Goal: Task Accomplishment & Management: Manage account settings

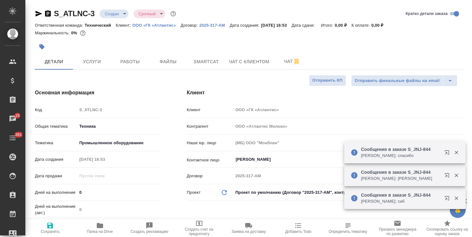
select select "RU"
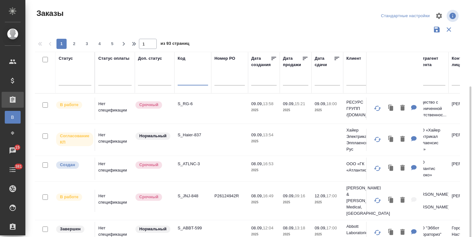
scroll to position [47, 0]
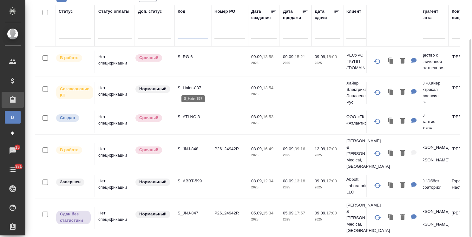
click at [193, 87] on p "S_Haier-837" at bounding box center [193, 88] width 30 height 6
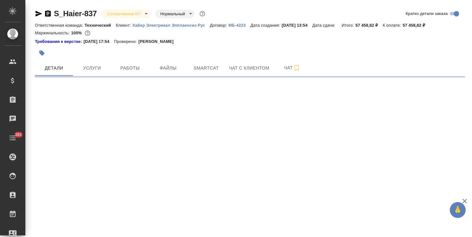
select select "RU"
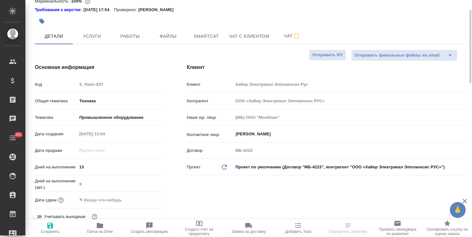
type textarea "x"
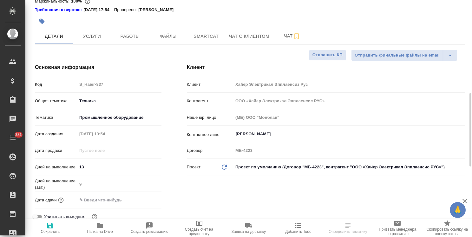
type textarea "x"
type input "[PERSON_NAME]"
type input "Павлова Антонина a.pavlova"
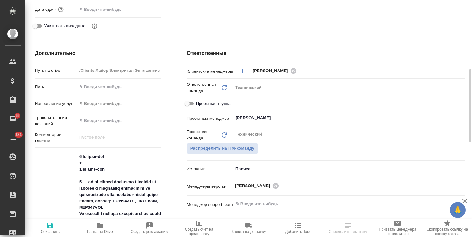
scroll to position [190, 0]
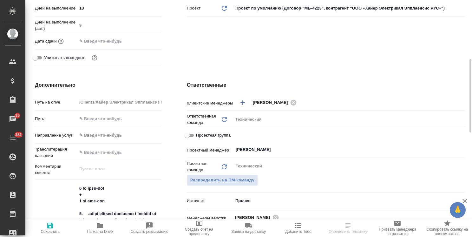
click at [105, 40] on input "text" at bounding box center [104, 40] width 55 height 9
click at [142, 39] on icon "button" at bounding box center [143, 40] width 6 height 6
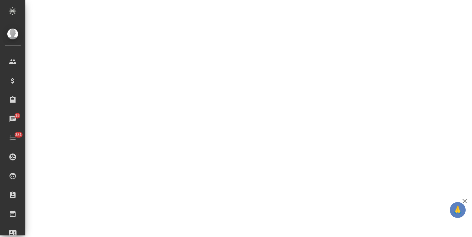
select select "RU"
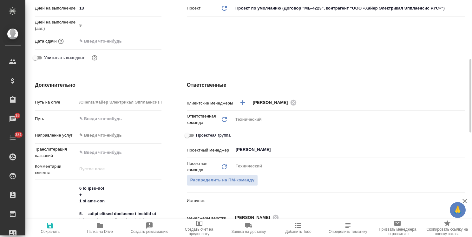
type textarea "x"
click at [113, 41] on input "text" at bounding box center [104, 40] width 55 height 9
click at [146, 39] on icon "button" at bounding box center [143, 40] width 6 height 6
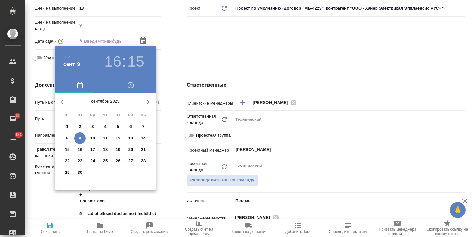
click at [121, 149] on span "19" at bounding box center [117, 149] width 11 height 6
type input "19.09.2025 16:15"
type textarea "x"
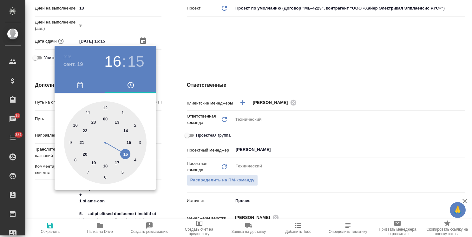
click at [198, 57] on div at bounding box center [236, 118] width 472 height 237
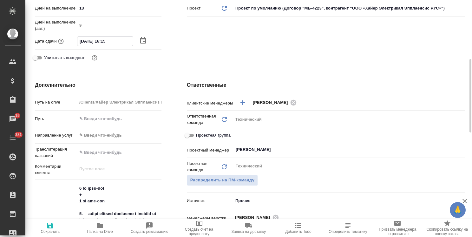
click at [105, 42] on input "19.09.2025 16:15" at bounding box center [104, 40] width 55 height 9
type input "19.09.2025 14:15"
type textarea "x"
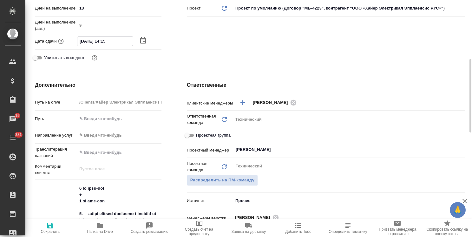
drag, startPoint x: 115, startPoint y: 41, endPoint x: 109, endPoint y: 44, distance: 7.2
click at [109, 44] on input "19.09.2025 14:15" at bounding box center [104, 40] width 55 height 9
type input "19.09.2025 14:0_"
type textarea "x"
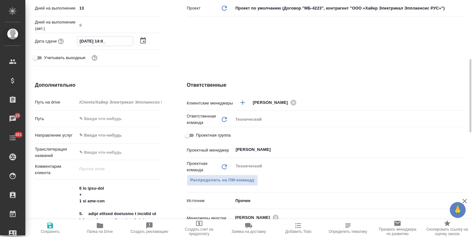
type textarea "x"
type input "19.09.2025 14:00"
type textarea "x"
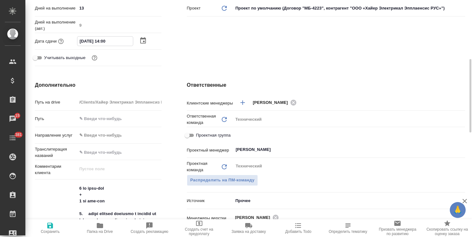
type input "19.09.2025 14:00"
click at [49, 229] on span "Сохранить" at bounding box center [50, 231] width 19 height 4
type textarea "x"
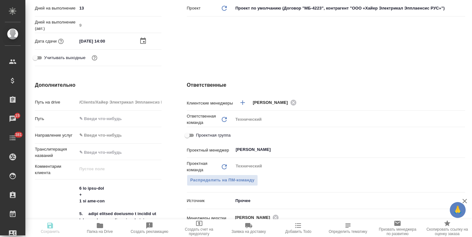
type textarea "x"
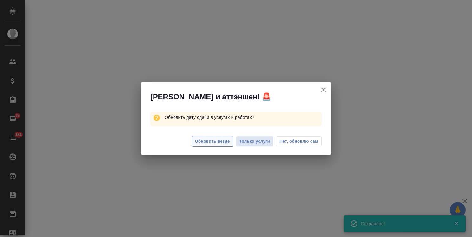
click at [217, 140] on span "Обновить везде" at bounding box center [212, 141] width 35 height 7
select select "RU"
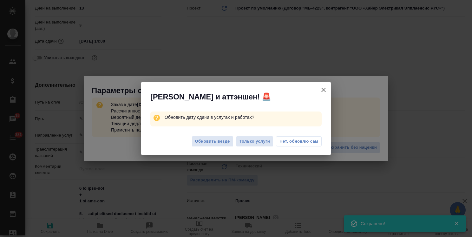
type textarea "x"
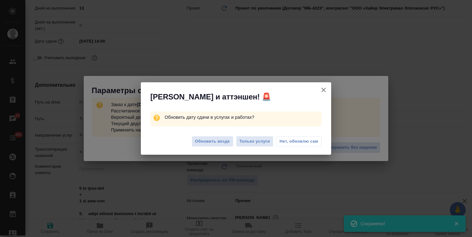
type textarea "x"
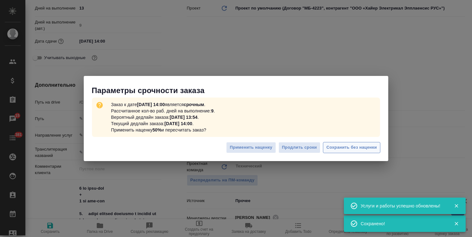
click at [343, 149] on span "Сохранить без наценки" at bounding box center [351, 147] width 50 height 7
type textarea "x"
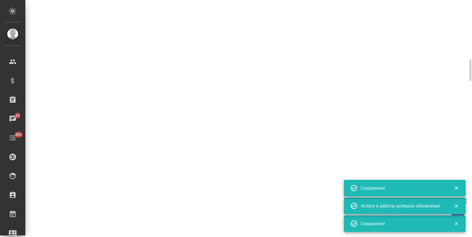
type input "urgent"
select select "RU"
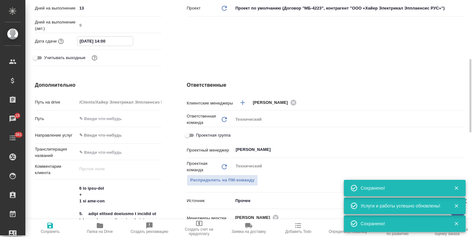
click at [113, 46] on input "19.09.2025 14:00" at bounding box center [104, 40] width 55 height 9
click at [143, 44] on icon "button" at bounding box center [143, 41] width 8 height 8
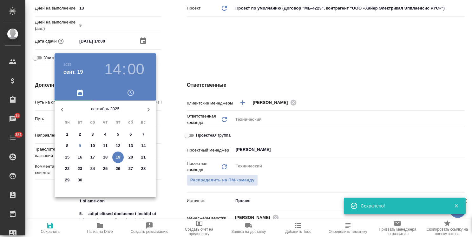
click at [237, 45] on div at bounding box center [236, 118] width 472 height 237
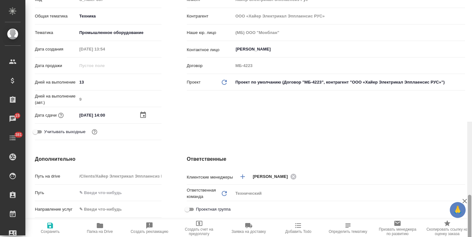
scroll to position [0, 0]
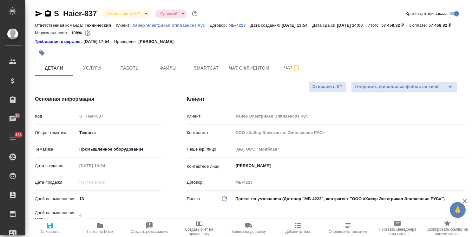
drag, startPoint x: 469, startPoint y: 145, endPoint x: 469, endPoint y: 32, distance: 112.9
click at [471, 40] on html "🙏 .cls-1 fill:#fff; AWATERA Usmanova Olga Клиенты Спецификации Заказы 15 Чаты 3…" at bounding box center [236, 118] width 472 height 237
click at [135, 16] on body "🙏 .cls-1 fill:#fff; AWATERA Usmanova Olga Клиенты Спецификации Заказы 15 Чаты 3…" at bounding box center [236, 118] width 472 height 237
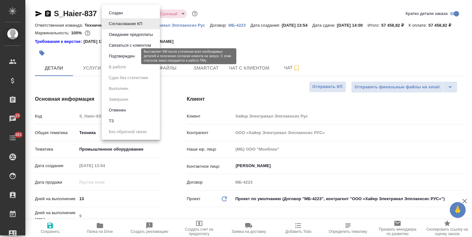
click at [127, 58] on button "Подтвержден" at bounding box center [122, 56] width 30 height 7
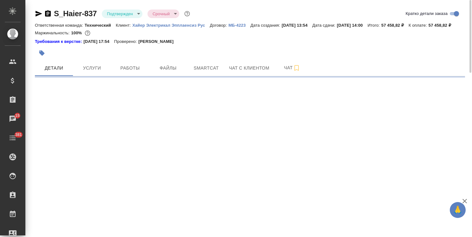
select select "RU"
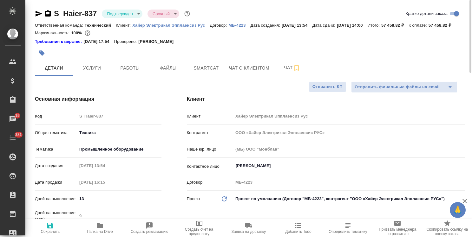
type textarea "x"
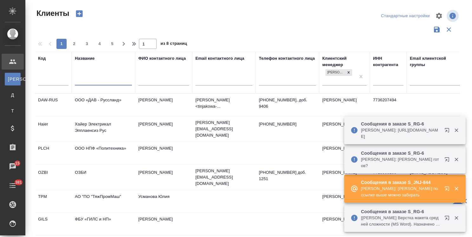
select select "RU"
click at [444, 186] on button "button" at bounding box center [447, 189] width 15 height 15
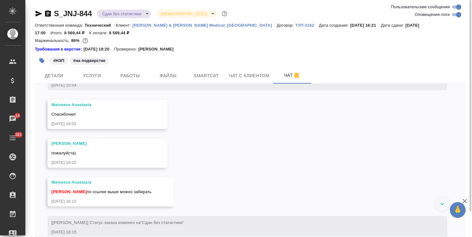
scroll to position [4426, 0]
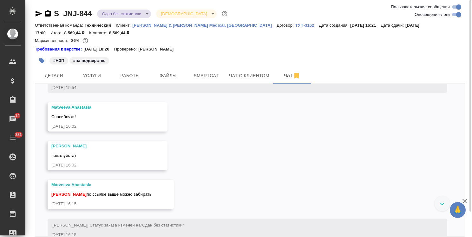
click at [108, 19] on link "[URL][DOMAIN_NAME][PERSON_NAME]" at bounding box center [91, 16] width 81 height 5
drag, startPoint x: 94, startPoint y: 8, endPoint x: 48, endPoint y: 10, distance: 46.3
click at [44, 9] on div "S_JNJ-844 Сдан без статистики distributed Святая троица holyTrinity Ответственн…" at bounding box center [249, 132] width 437 height 265
copy link "S_JNJ-844"
